Goal: Understand process/instructions: Learn how to perform a task or action

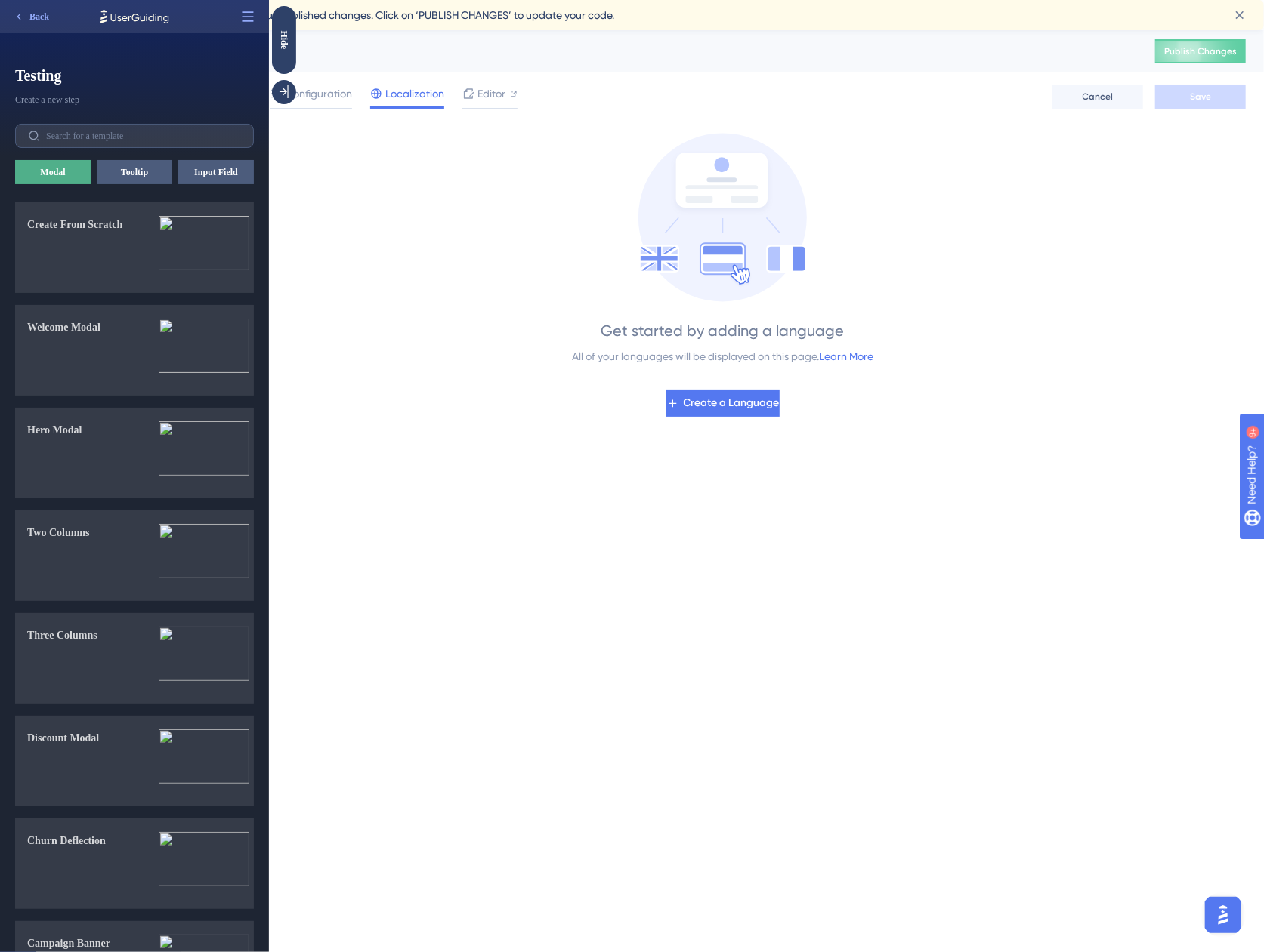
drag, startPoint x: 76, startPoint y: 72, endPoint x: 61, endPoint y: 40, distance: 35.3
click at [76, 72] on span "Testing" at bounding box center [134, 76] width 239 height 21
click at [42, 13] on span "Back" at bounding box center [39, 17] width 20 height 13
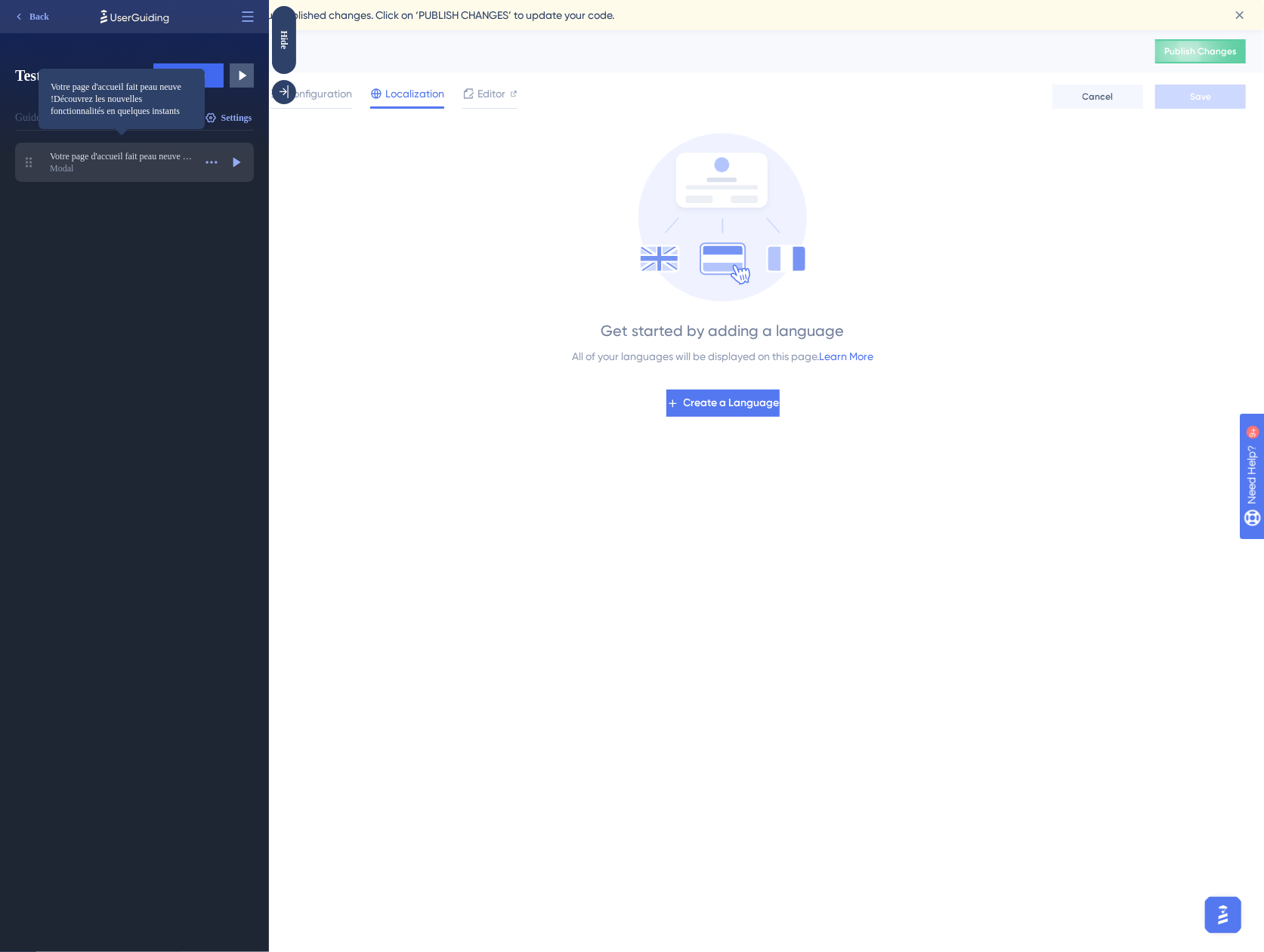
click at [153, 158] on span "Votre page d'accueil fait peau neuve !Découvrez les nouvelles fonctionnalités e…" at bounding box center [122, 157] width 143 height 13
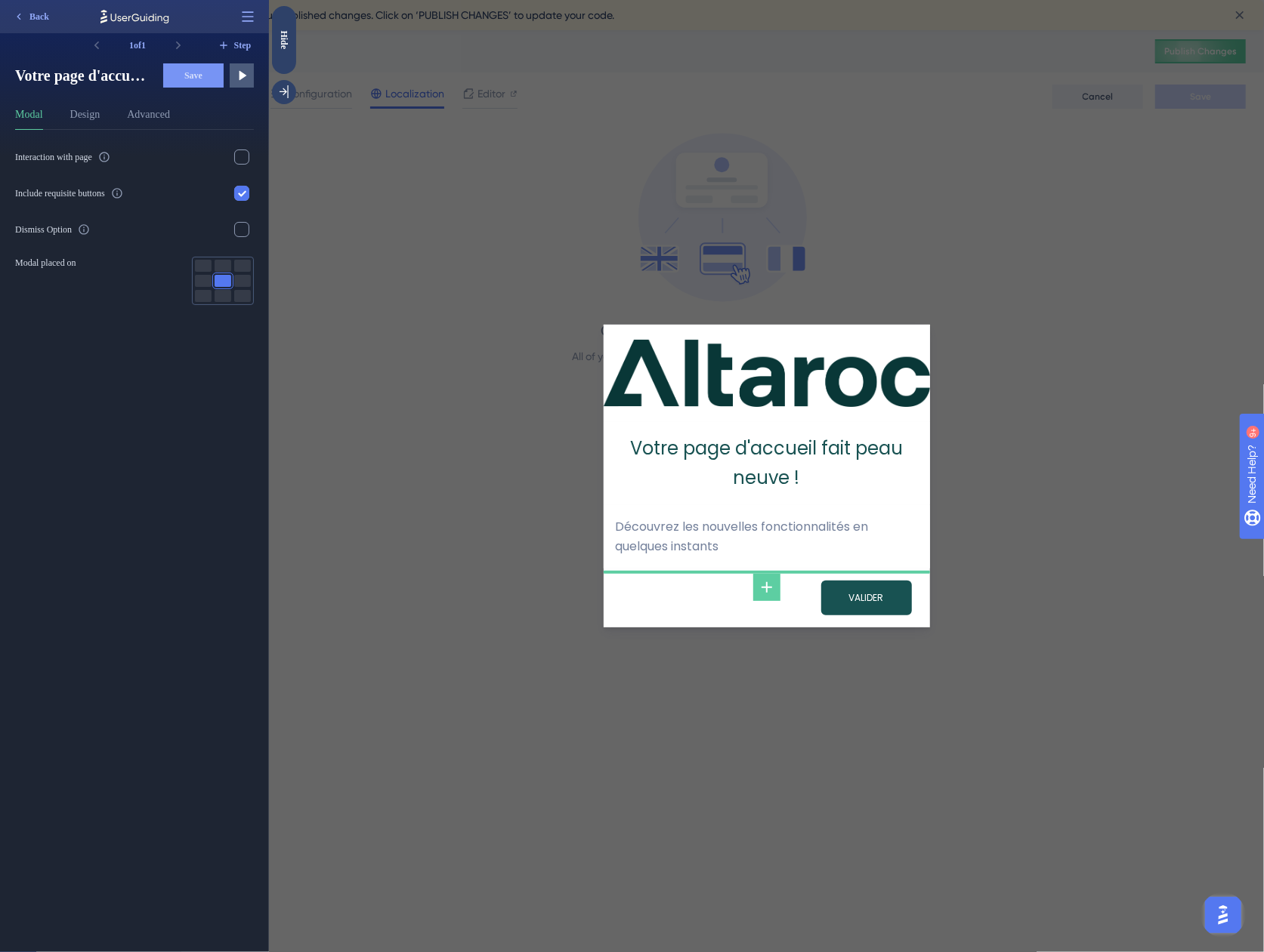
click at [160, 404] on div "Interaction with page Include requisite buttons Dismiss Option Modal placed on" at bounding box center [141, 540] width 251 height 822
click at [389, 365] on div "Votre page d'accueil fait peau neuve ! Découvrez les nouvelles fonctionnalités …" at bounding box center [765, 476] width 995 height 952
click at [242, 48] on span "Step" at bounding box center [243, 46] width 17 height 13
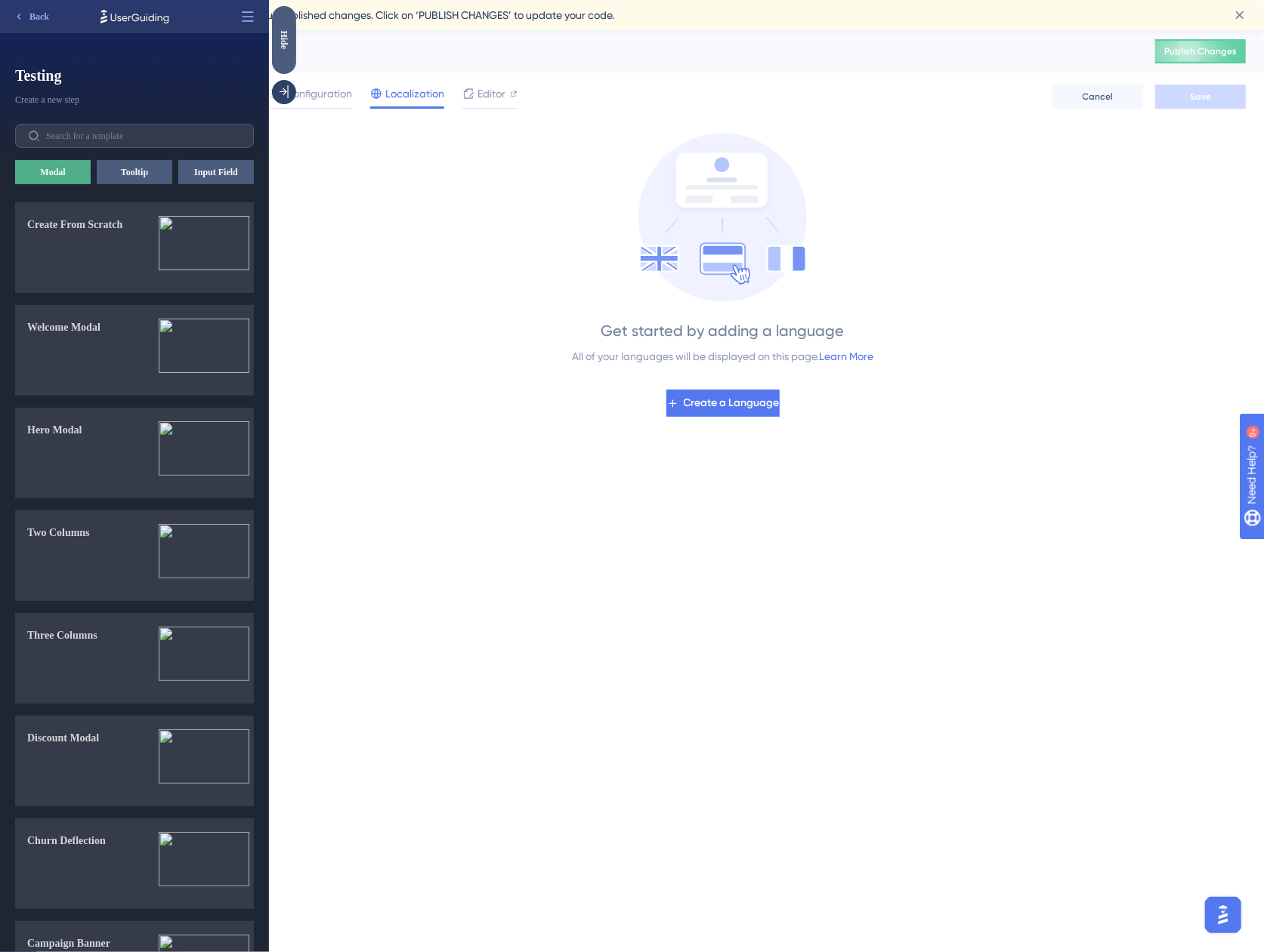
click at [285, 44] on div "Hide" at bounding box center [283, 39] width 24 height 19
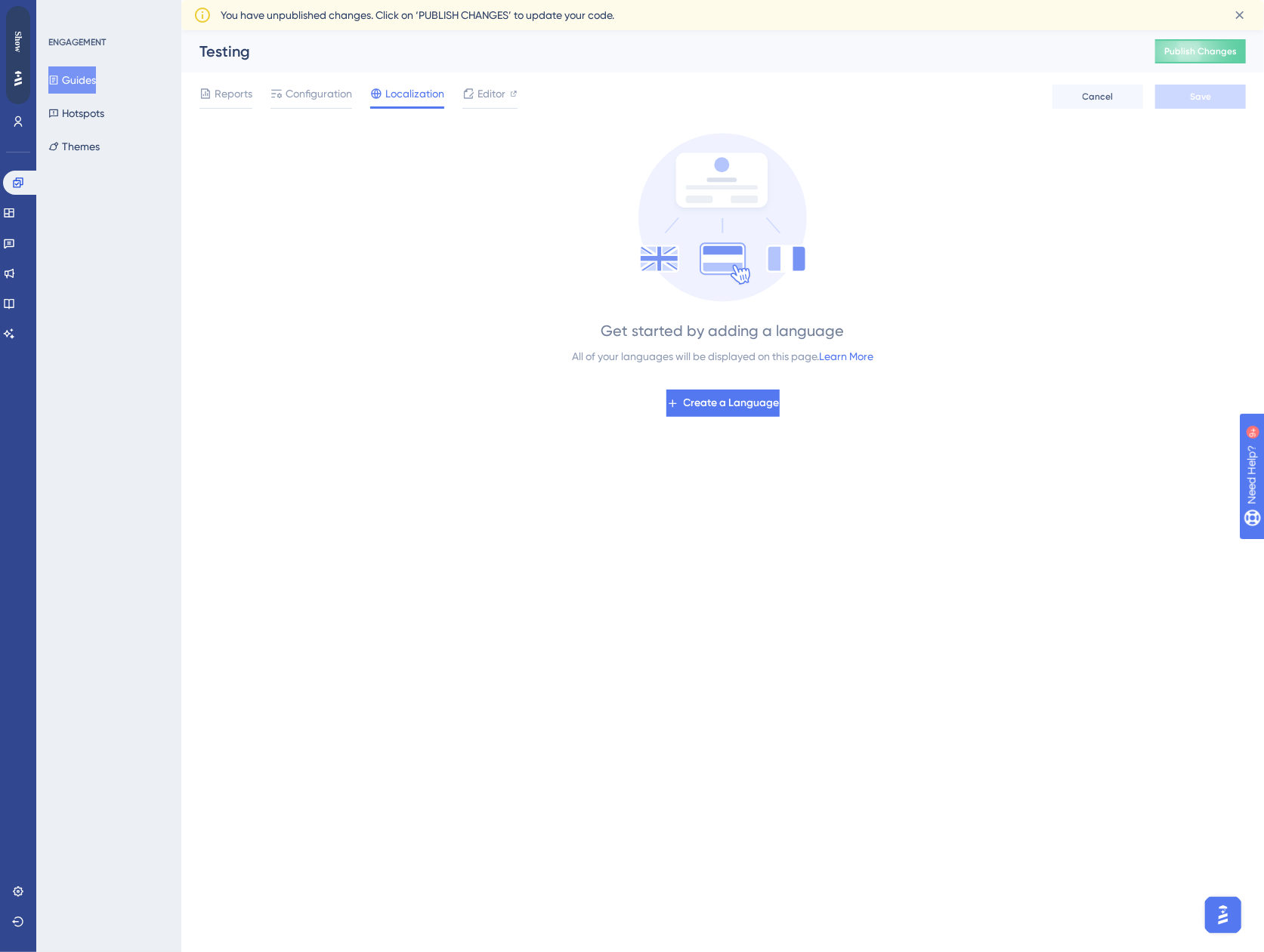
click at [266, 196] on div "Get started by adding a language All of your languages will be displayed on thi…" at bounding box center [722, 275] width 1046 height 284
click at [25, 35] on div "Show" at bounding box center [18, 42] width 24 height 21
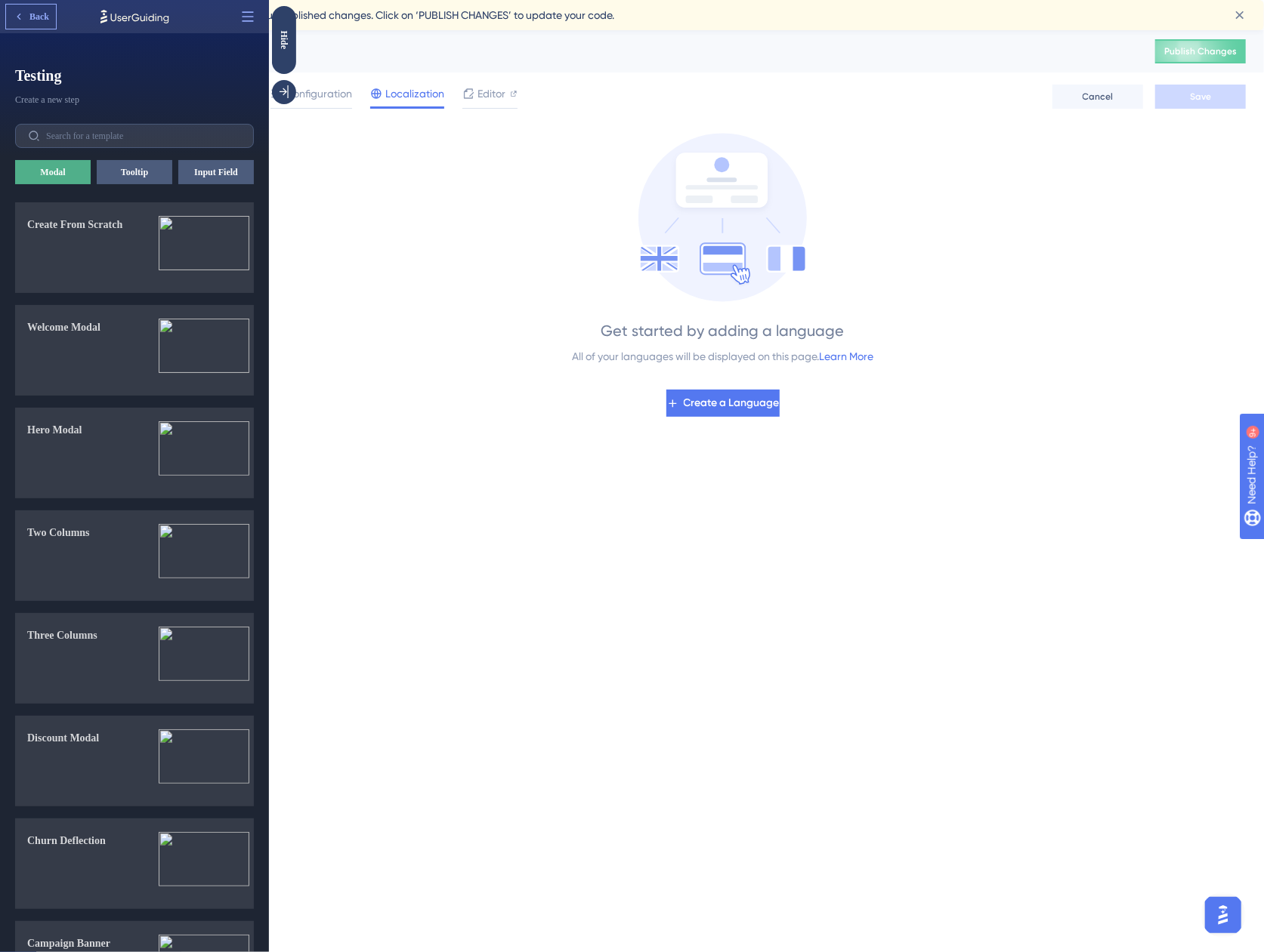
click at [42, 21] on span "Back" at bounding box center [39, 17] width 20 height 13
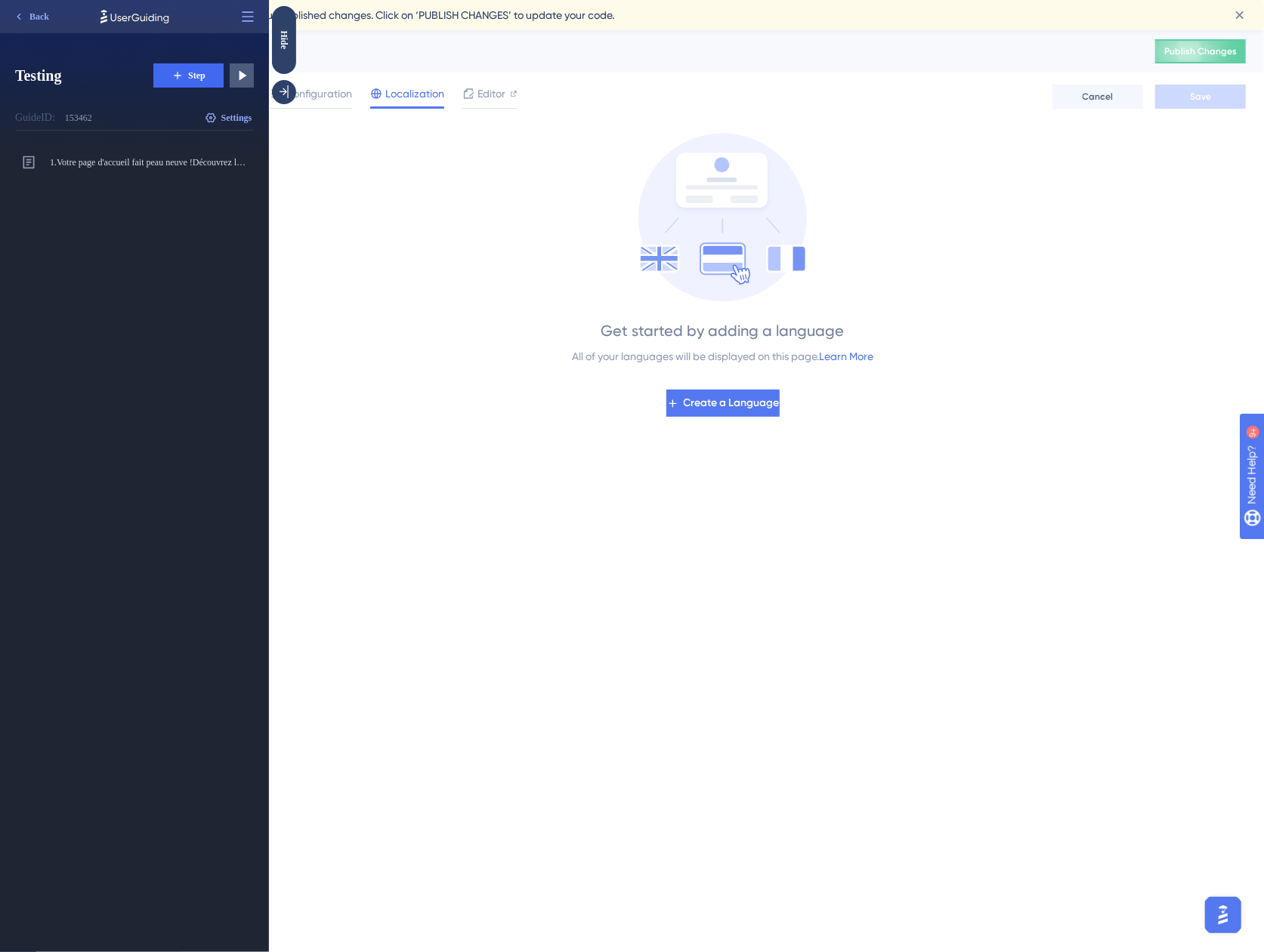
click at [167, 240] on div "1. Votre page d'accueil fait peau neuve !Découvrez les nouvelles fonctionnalité…" at bounding box center [141, 547] width 251 height 810
click at [488, 91] on span "Editor" at bounding box center [491, 94] width 28 height 18
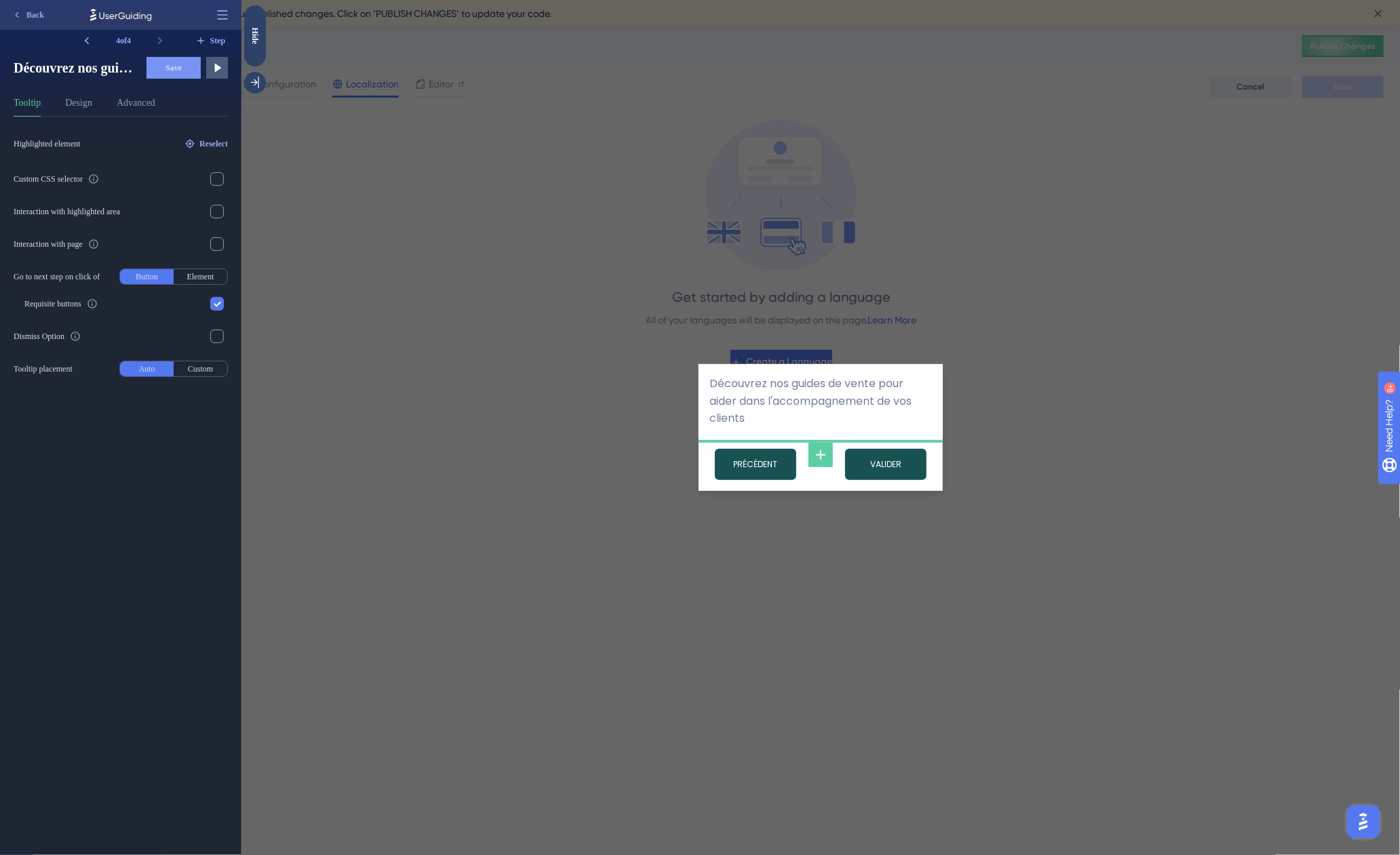
click at [1109, 259] on div "Découvrez nos guides de vente pour aider dans l'accompagnement de vos clients P…" at bounding box center [820, 428] width 1158 height 855
